Goal: Transaction & Acquisition: Book appointment/travel/reservation

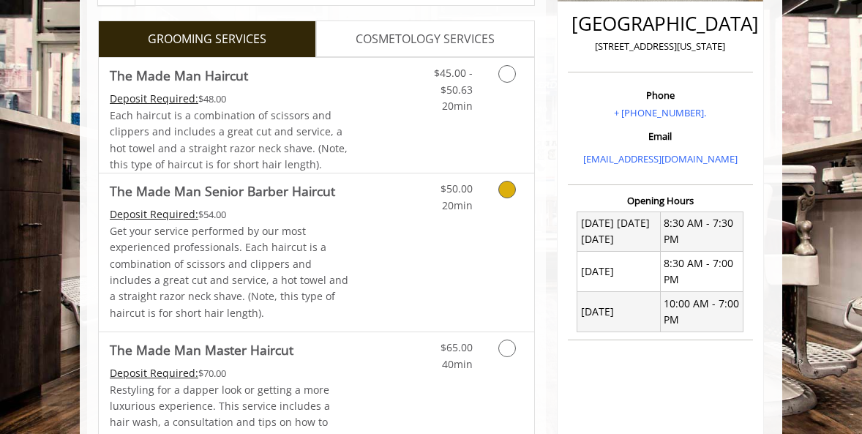
scroll to position [349, 0]
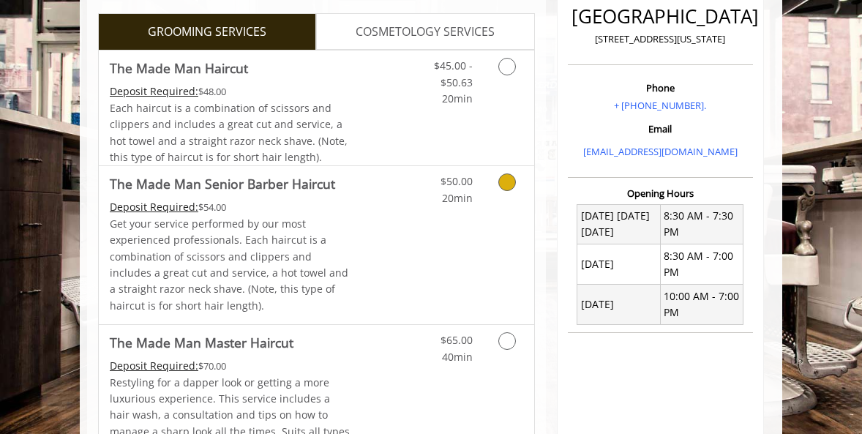
click at [509, 188] on icon "Grooming services" at bounding box center [508, 182] width 18 height 18
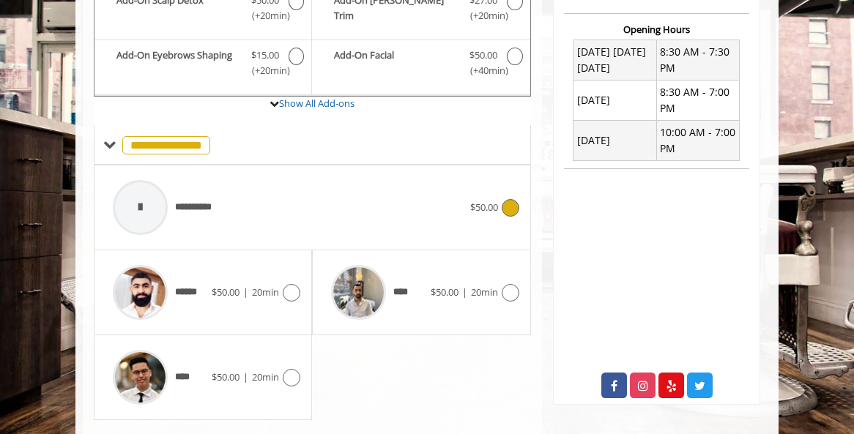
scroll to position [550, 0]
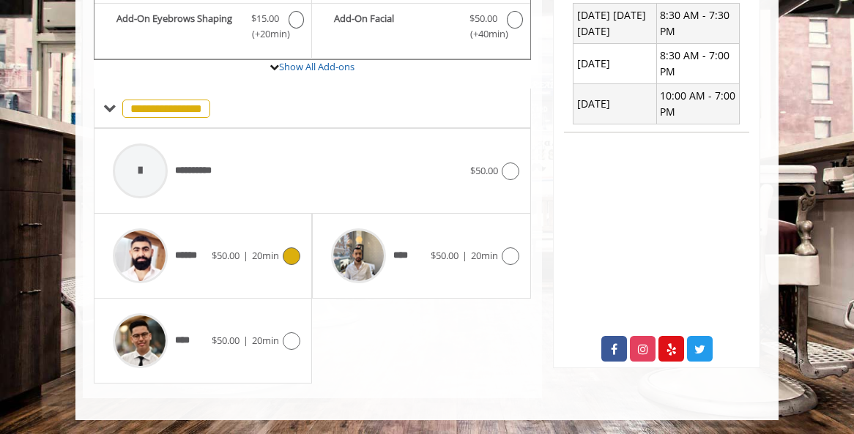
click at [288, 255] on icon at bounding box center [292, 256] width 18 height 18
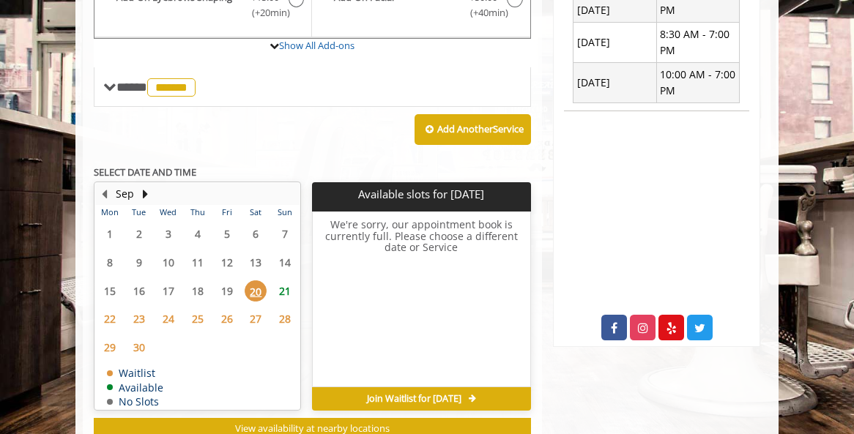
scroll to position [619, 0]
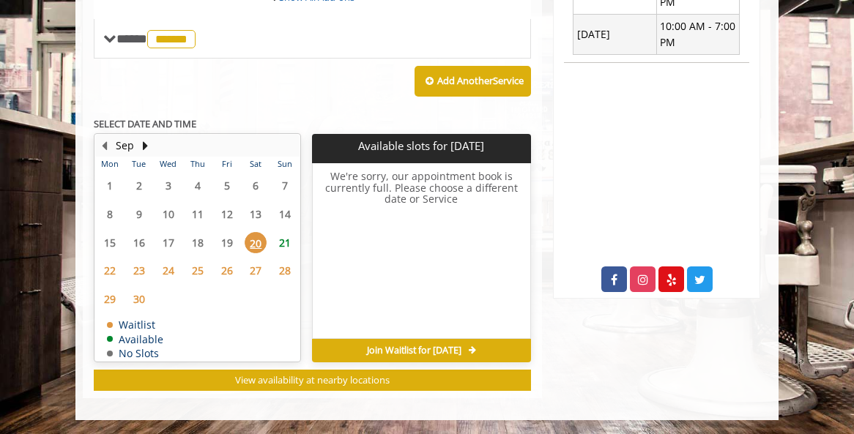
click at [145, 272] on span "23" at bounding box center [139, 270] width 22 height 21
click at [162, 271] on span "24" at bounding box center [168, 270] width 22 height 21
click at [118, 269] on span "22" at bounding box center [110, 270] width 22 height 21
click at [143, 271] on span "23" at bounding box center [139, 270] width 22 height 21
click at [169, 270] on span "24" at bounding box center [168, 270] width 22 height 21
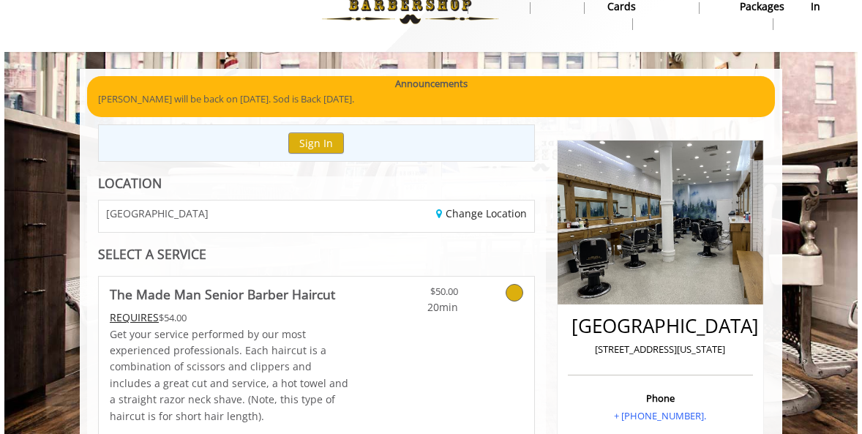
scroll to position [0, 0]
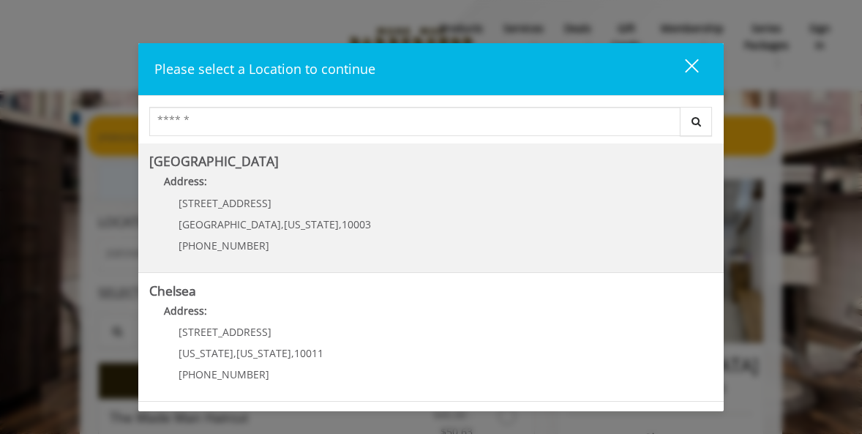
click at [261, 192] on Village "Address:" at bounding box center [431, 184] width 564 height 23
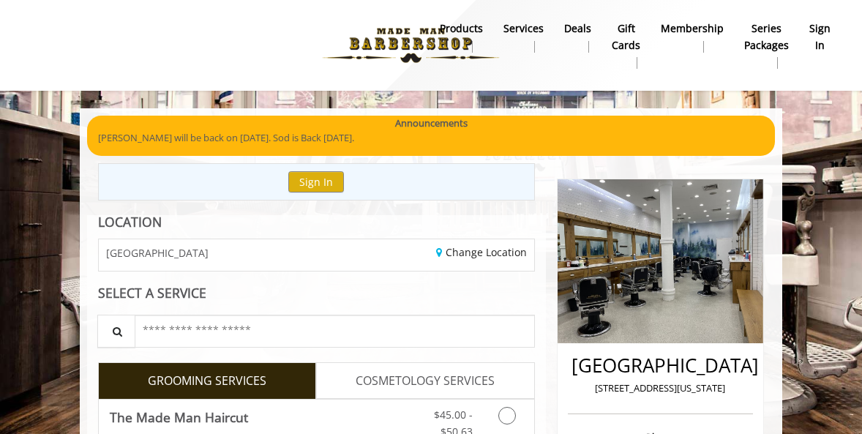
scroll to position [51, 0]
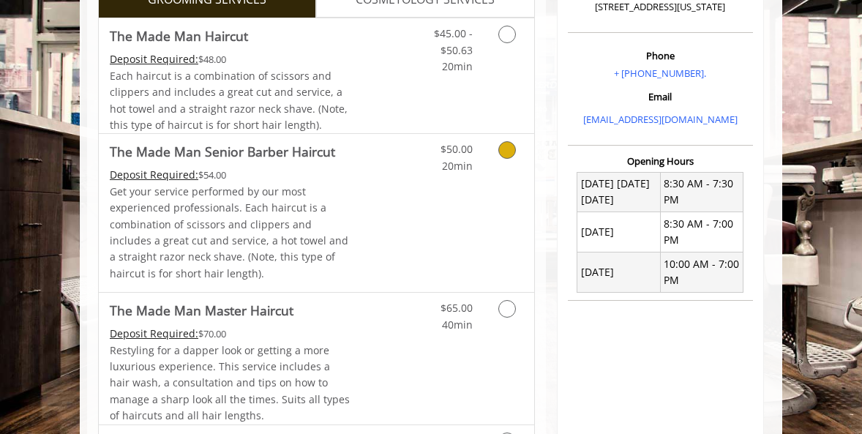
scroll to position [403, 0]
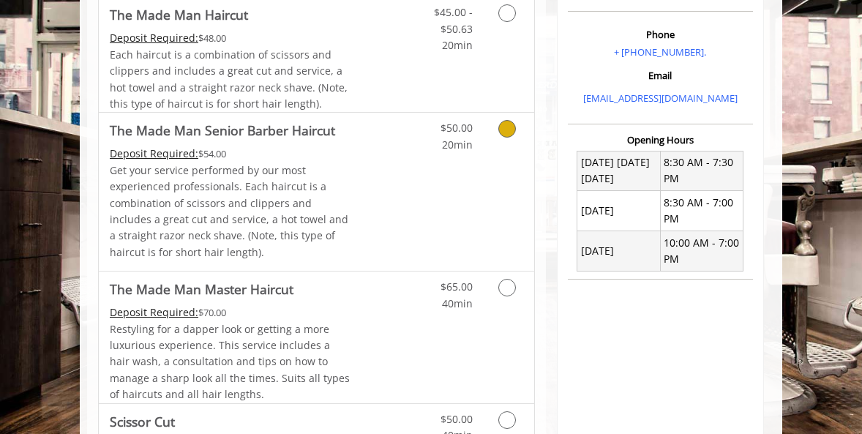
click at [507, 127] on icon "Grooming services" at bounding box center [508, 129] width 18 height 18
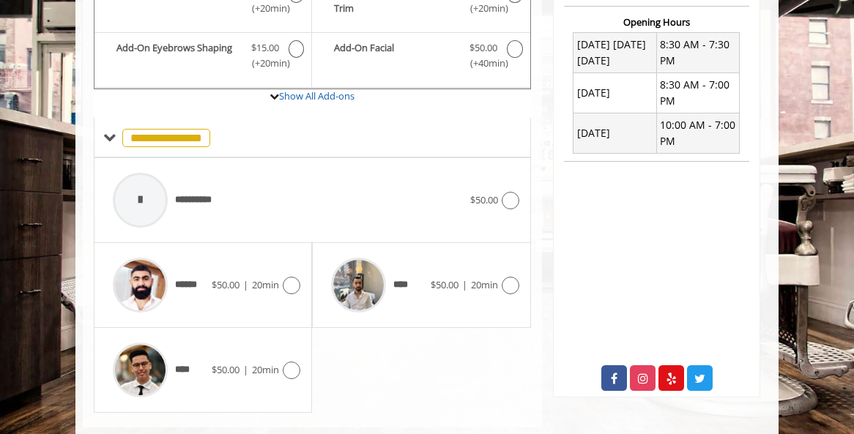
scroll to position [550, 0]
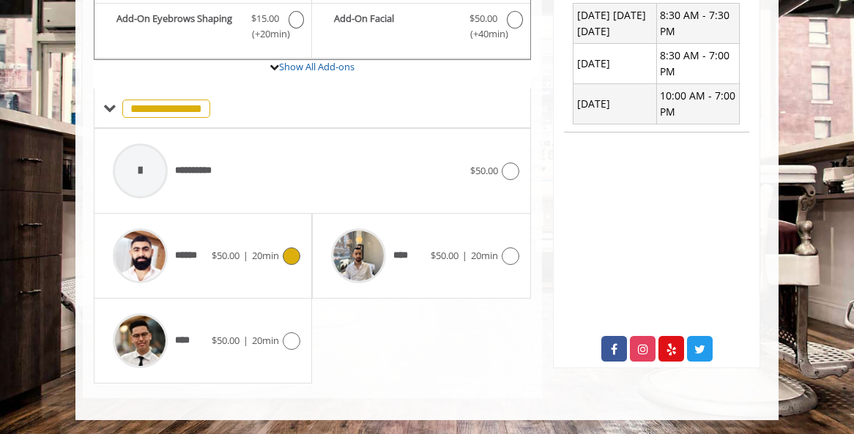
click at [294, 258] on icon at bounding box center [292, 256] width 18 height 18
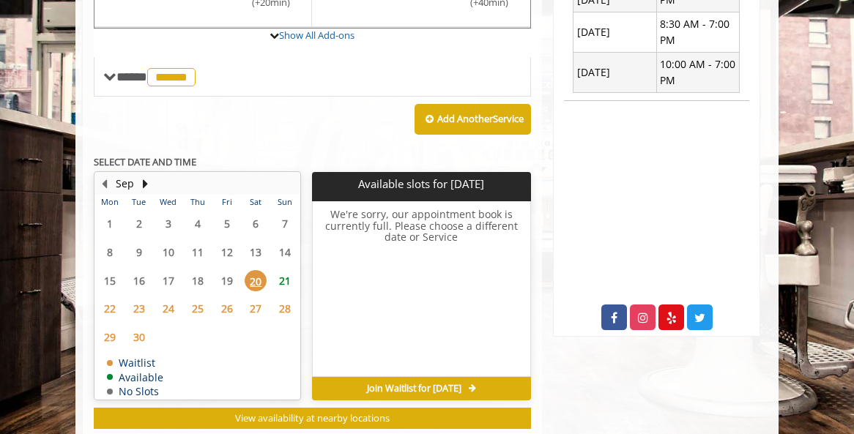
scroll to position [619, 0]
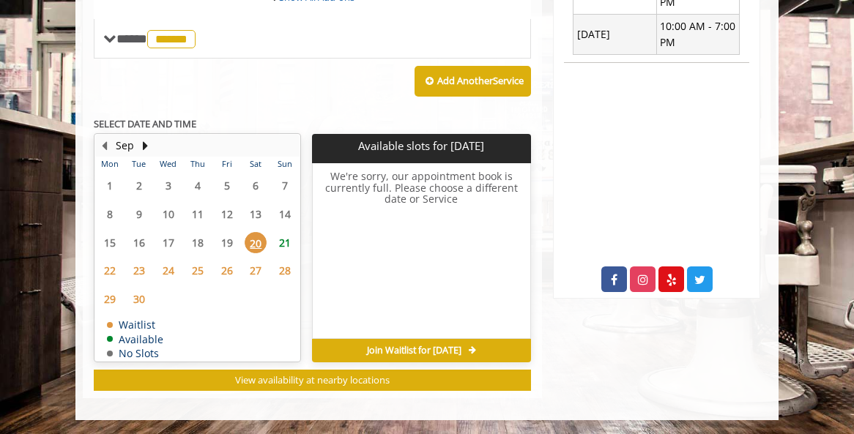
click at [285, 245] on span "21" at bounding box center [285, 242] width 22 height 21
